Goal: Information Seeking & Learning: Understand process/instructions

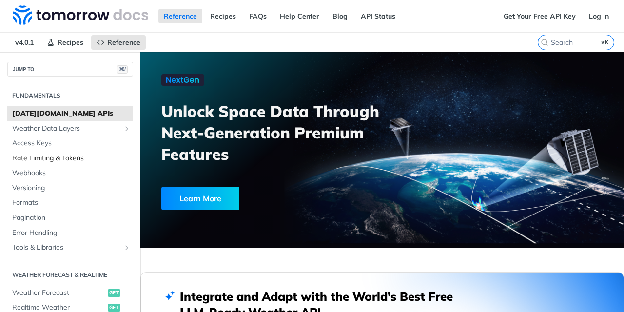
scroll to position [16, 0]
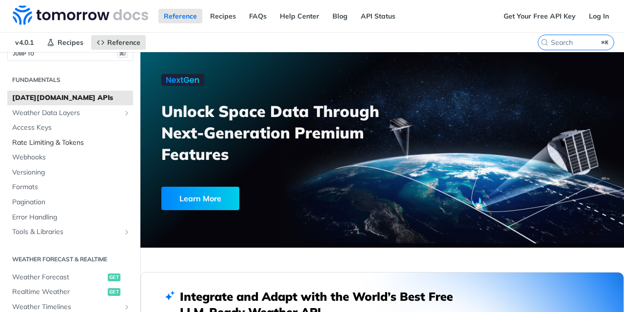
click at [47, 145] on span "Rate Limiting & Tokens" at bounding box center [71, 143] width 118 height 10
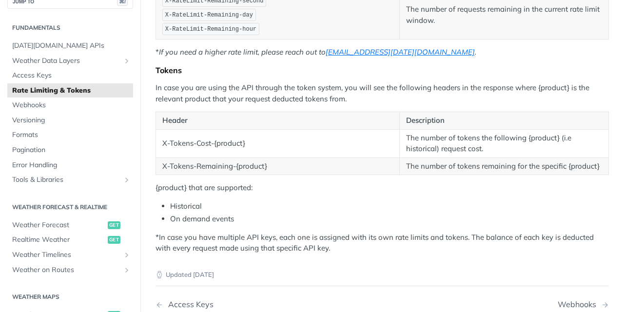
scroll to position [258, 0]
click at [47, 167] on span "Error Handling" at bounding box center [71, 165] width 118 height 10
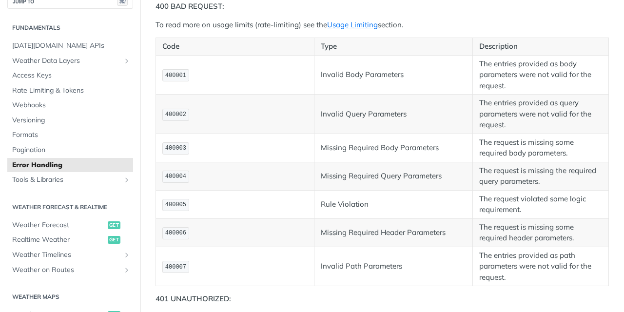
scroll to position [312, 0]
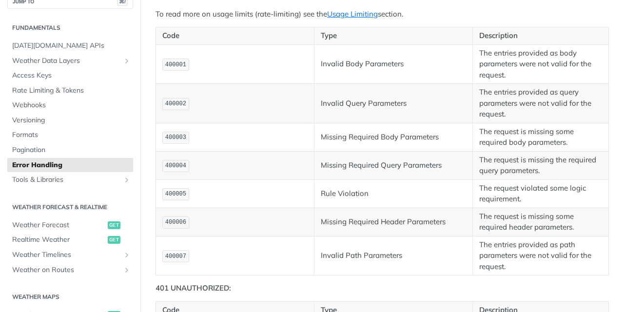
click at [271, 236] on td "400006" at bounding box center [235, 222] width 158 height 28
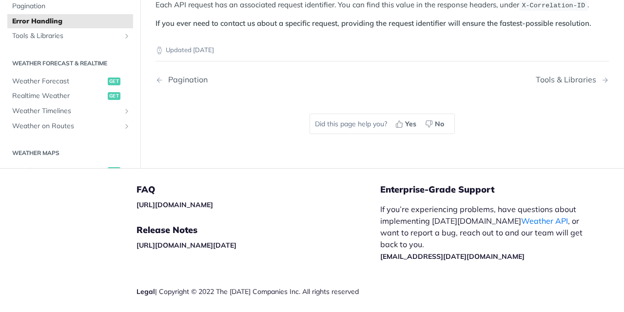
scroll to position [991, 0]
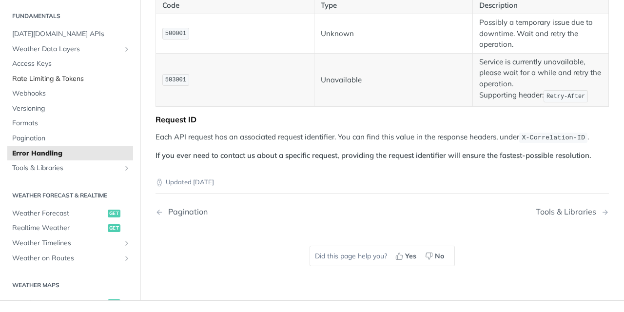
click at [37, 84] on span "Rate Limiting & Tokens" at bounding box center [71, 79] width 118 height 10
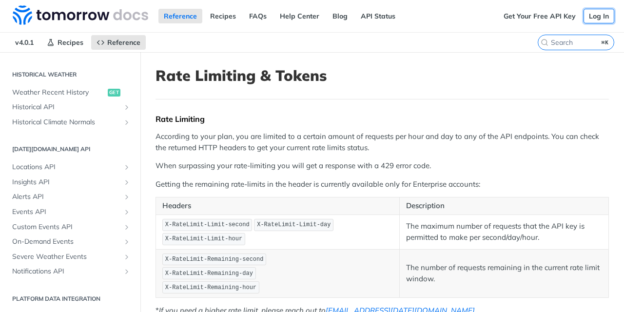
click at [599, 17] on link "Log In" at bounding box center [599, 16] width 31 height 15
